Goal: Complete application form: Complete application form

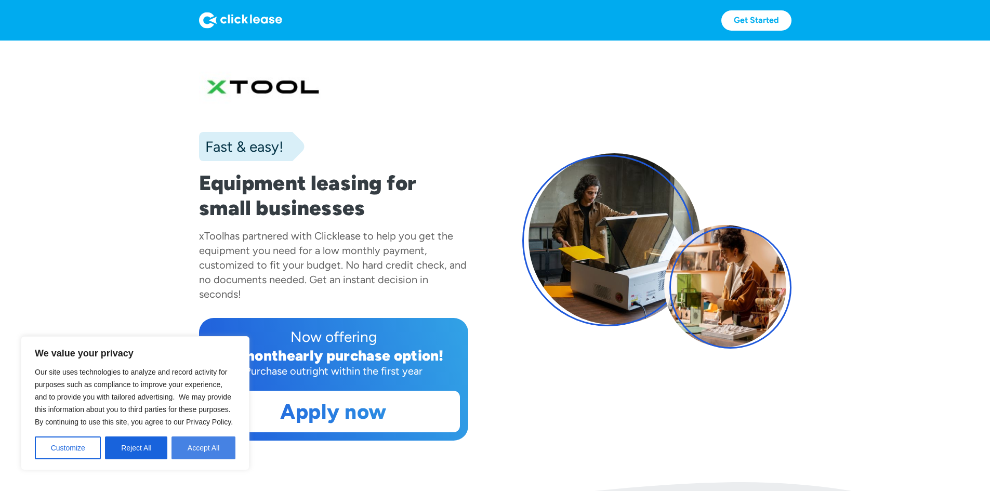
click at [220, 444] on button "Accept All" at bounding box center [204, 448] width 64 height 23
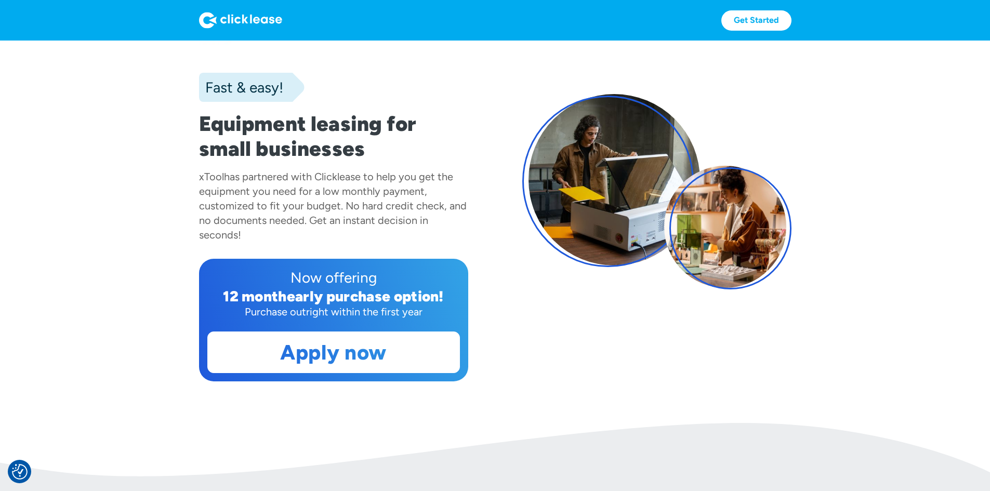
scroll to position [156, 0]
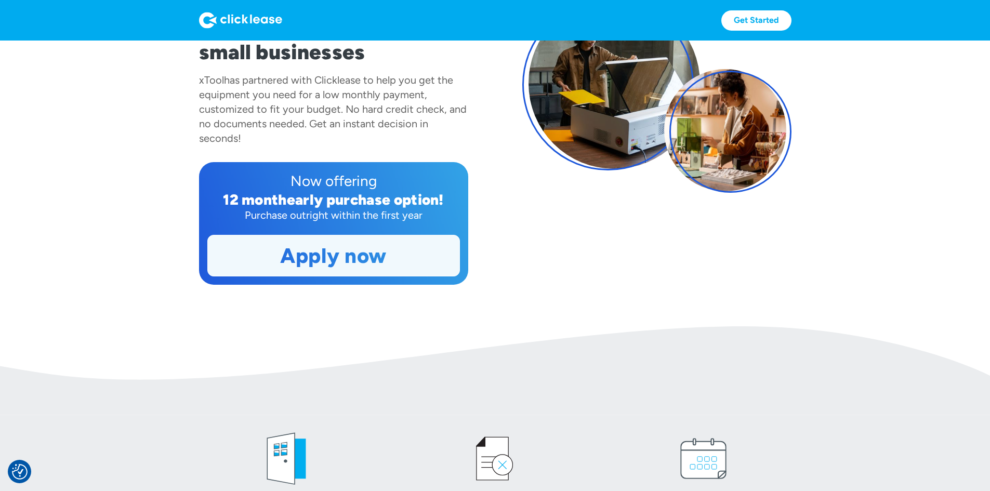
click at [319, 277] on div "Apply now Apply now" at bounding box center [333, 256] width 253 height 42
click at [301, 276] on link "Apply now" at bounding box center [334, 256] width 252 height 41
